Goal: Navigation & Orientation: Find specific page/section

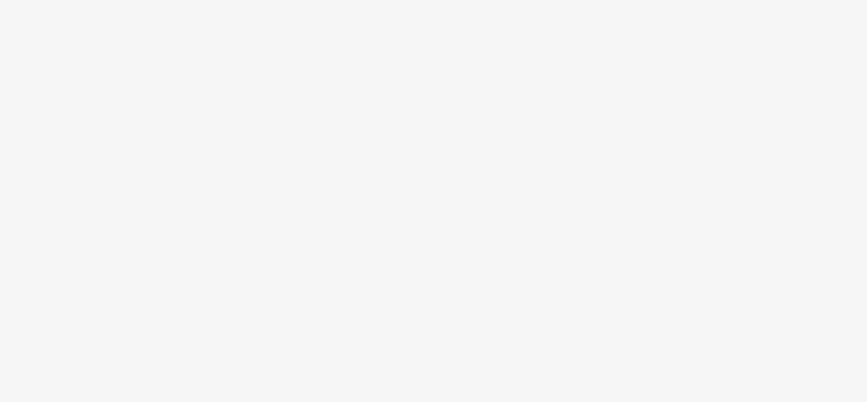
click at [597, 124] on body at bounding box center [433, 201] width 867 height 402
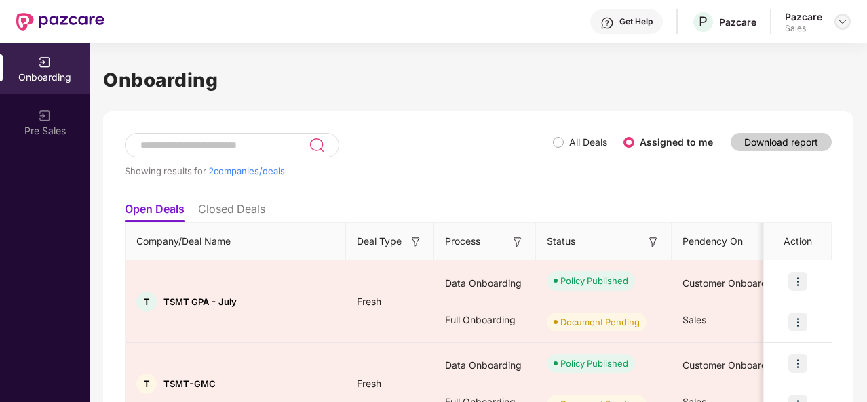
click at [842, 24] on img at bounding box center [842, 21] width 11 height 11
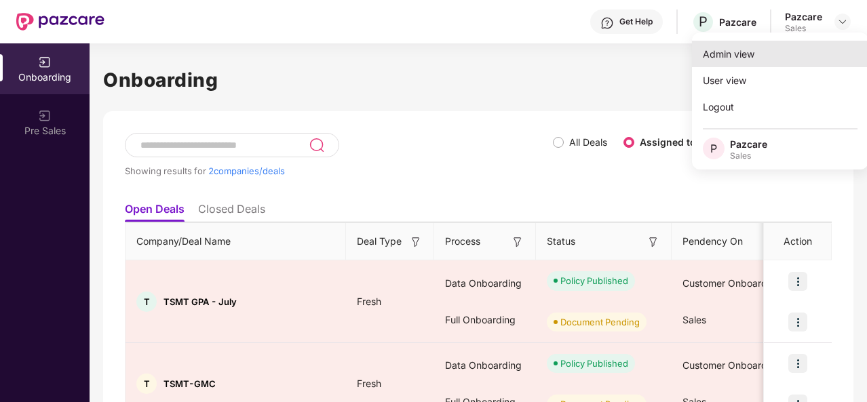
click at [736, 60] on div "Admin view" at bounding box center [780, 54] width 176 height 26
